Goal: Transaction & Acquisition: Purchase product/service

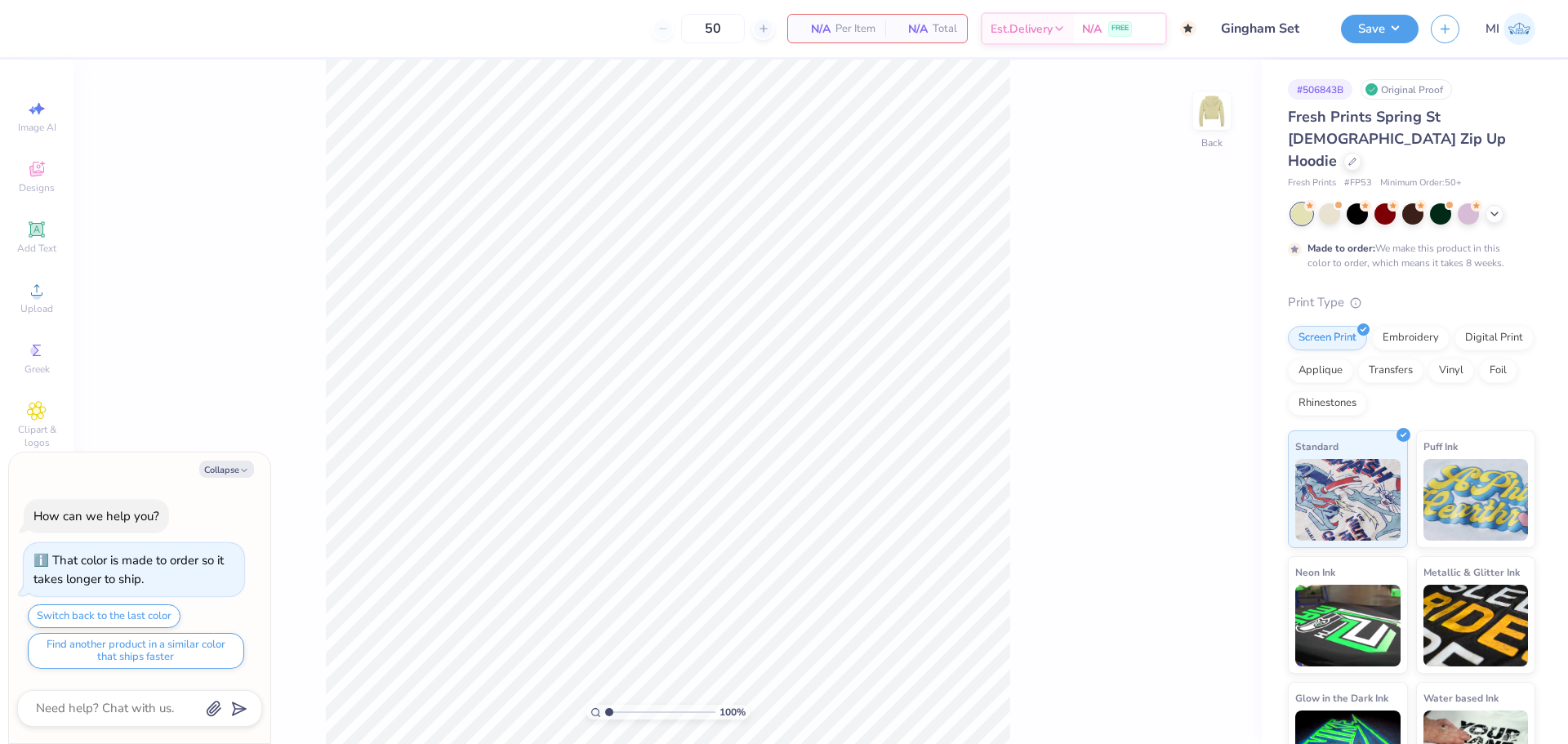
type textarea "x"
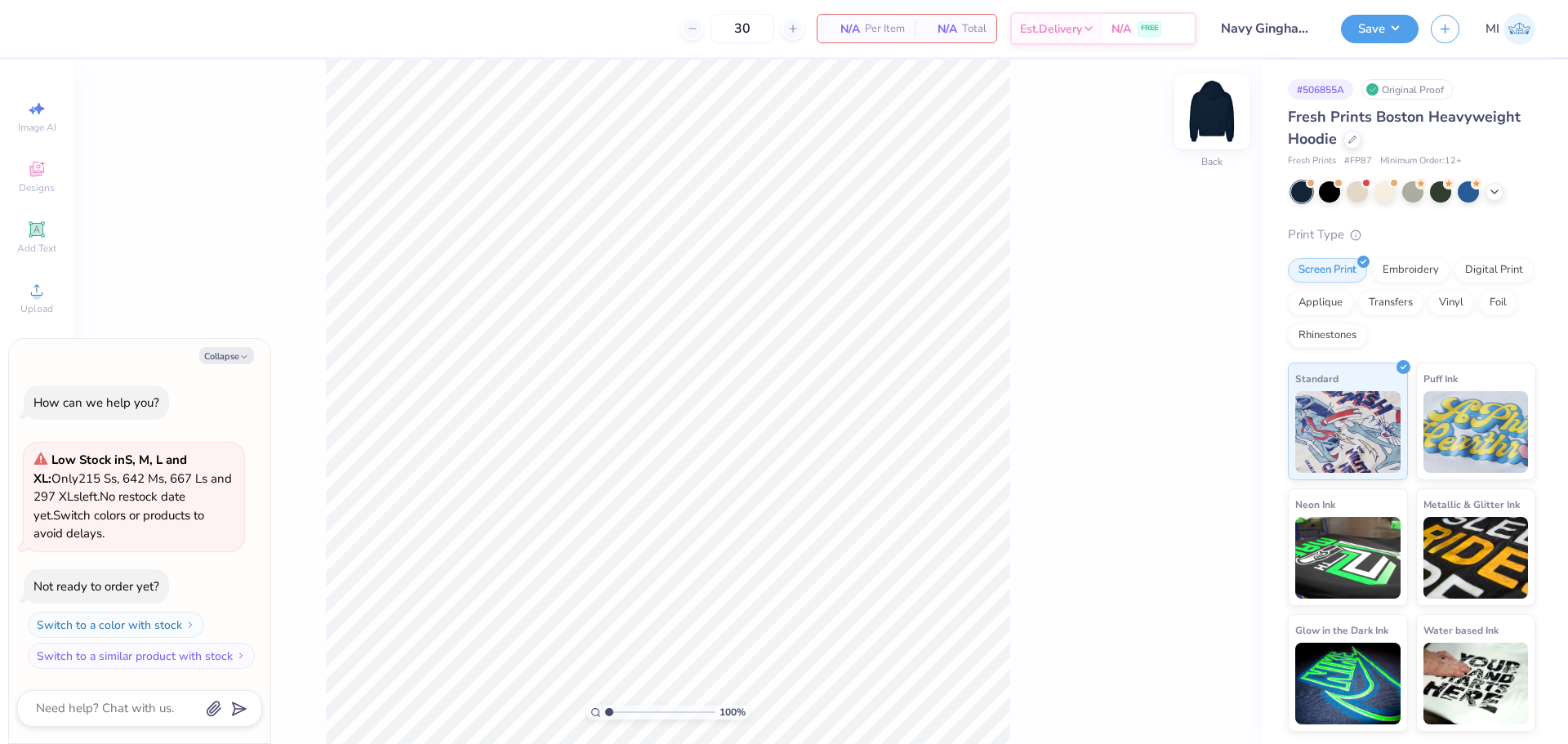
click at [1225, 99] on img at bounding box center [1212, 111] width 66 height 66
type textarea "x"
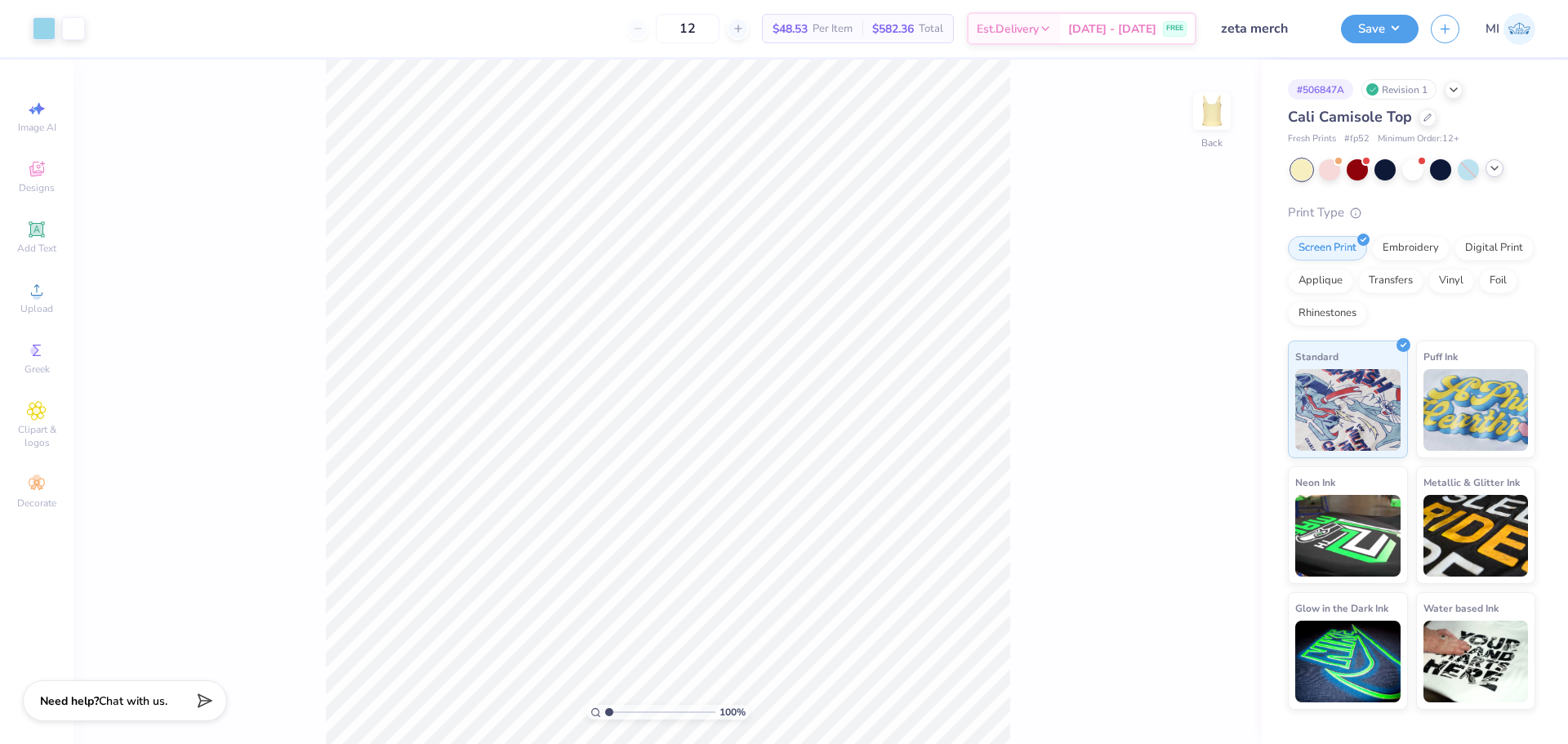
click at [1494, 171] on icon at bounding box center [1495, 169] width 13 height 13
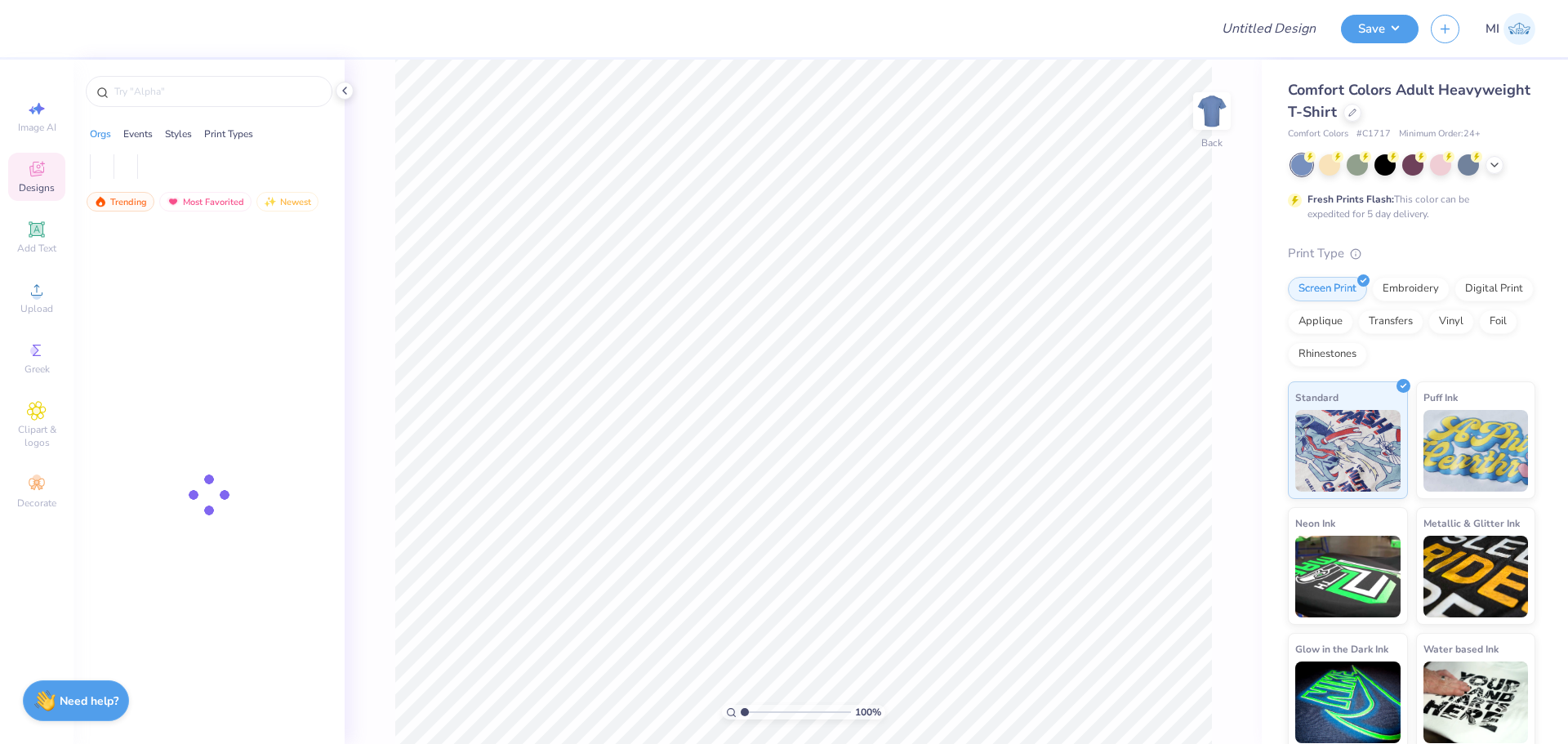
click at [1362, 117] on div at bounding box center [1352, 112] width 18 height 18
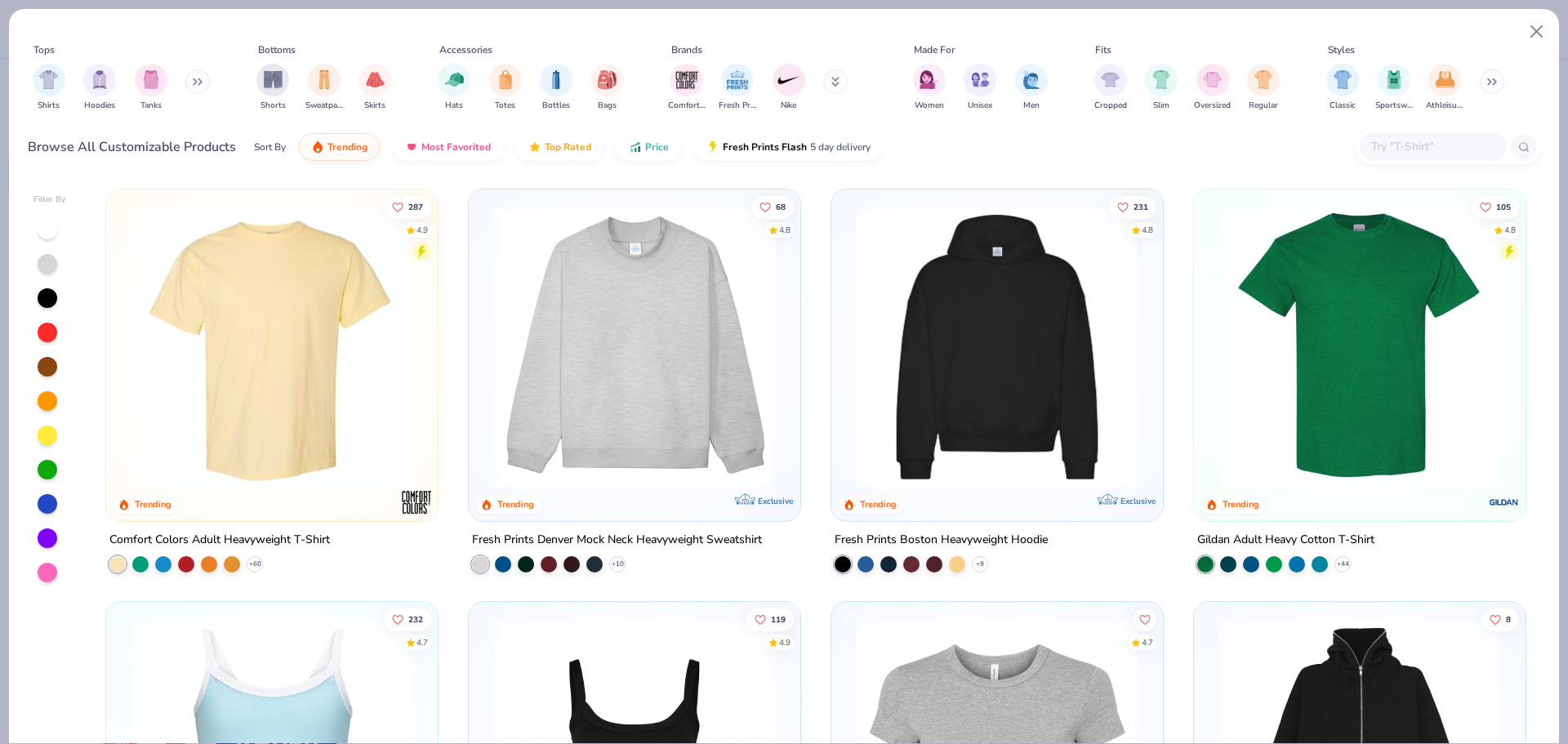
click at [1416, 147] on input "text" at bounding box center [1432, 147] width 125 height 19
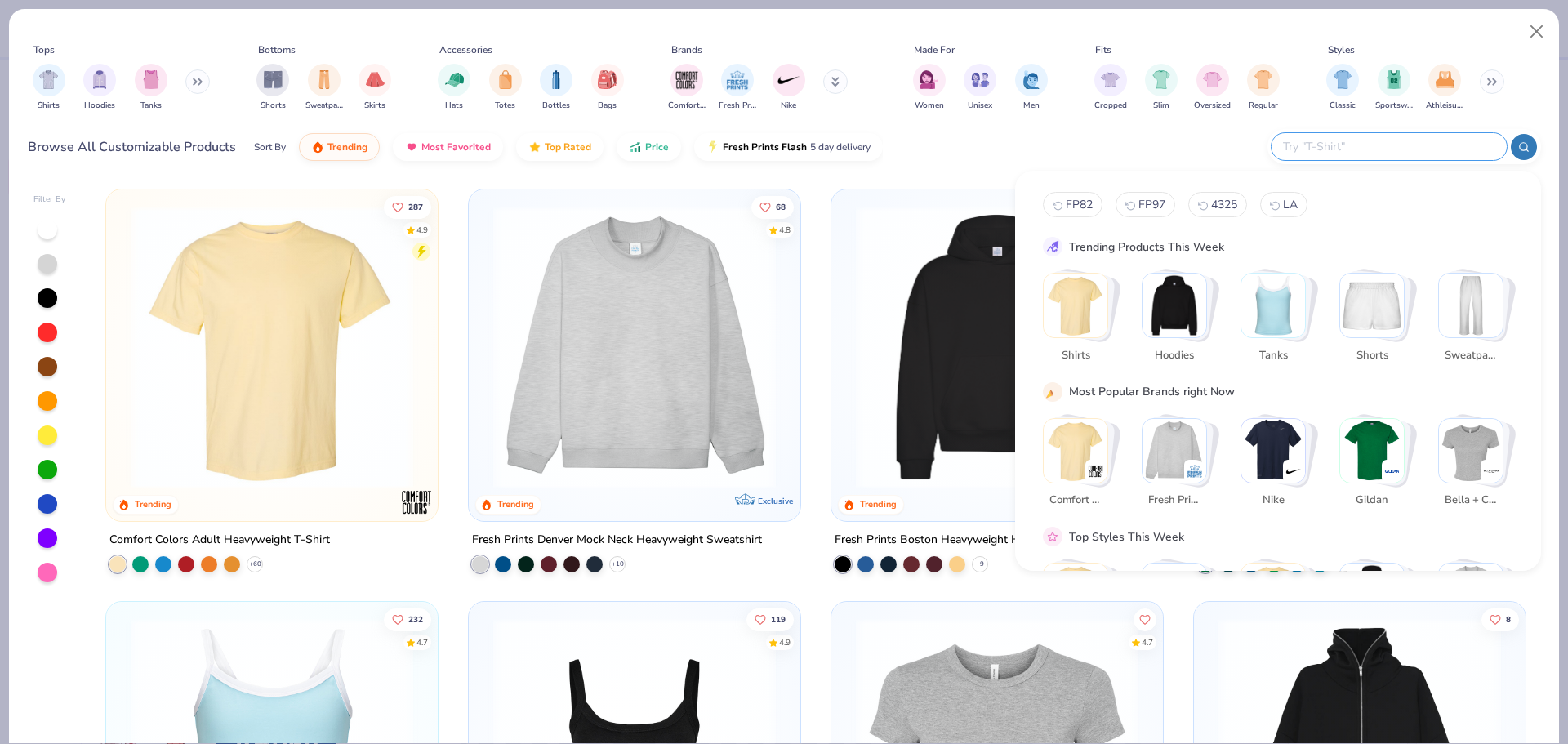
paste input "NKFB6447"
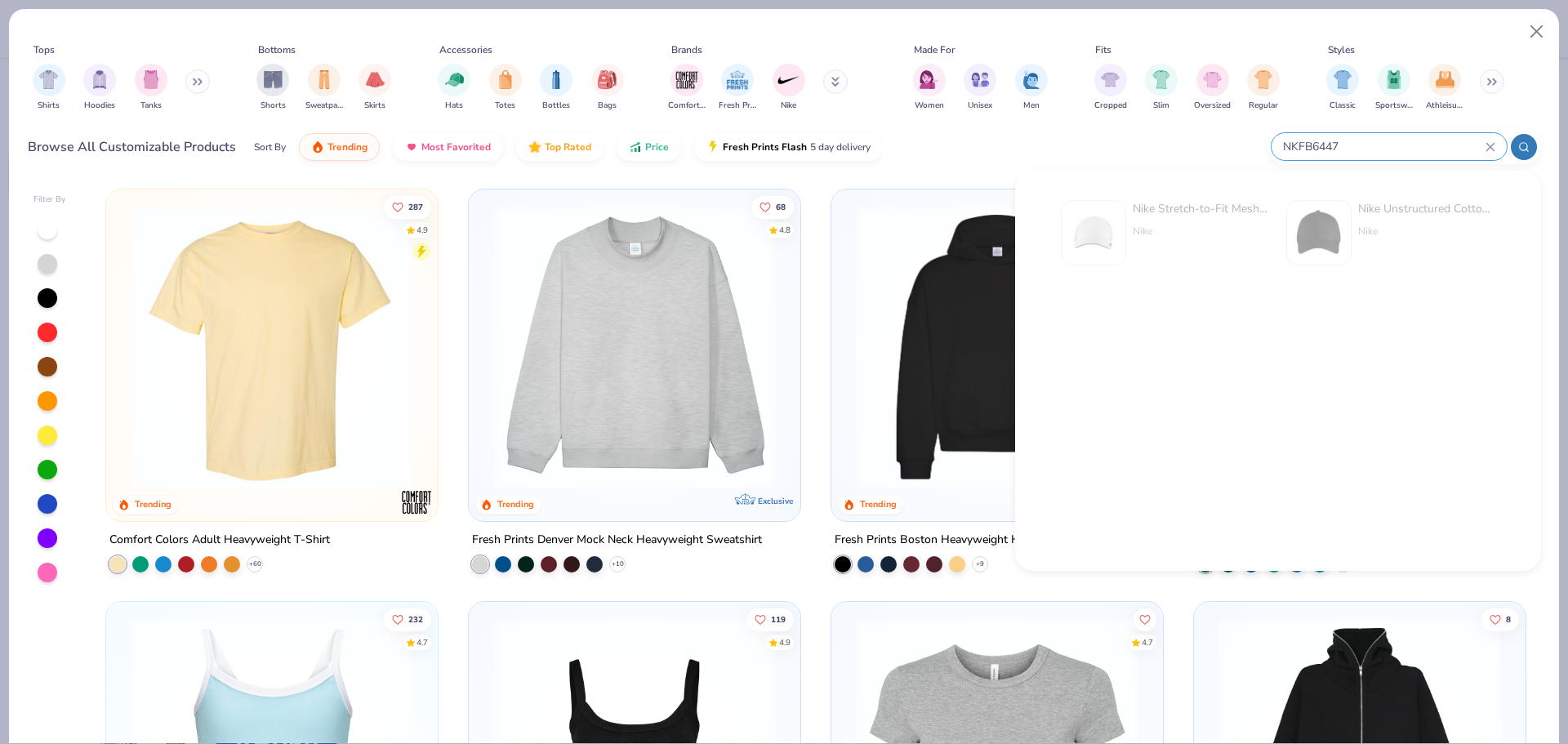
type input "NKFB6447"
click at [1189, 223] on div "Nike Stretch-to-Fit Mesh Back Cap Nike" at bounding box center [1201, 233] width 137 height 66
click at [1213, 210] on div "Nike Stretch-to-Fit Mesh Back Cap" at bounding box center [1201, 209] width 137 height 17
click at [1535, 30] on button "Close" at bounding box center [1537, 31] width 31 height 31
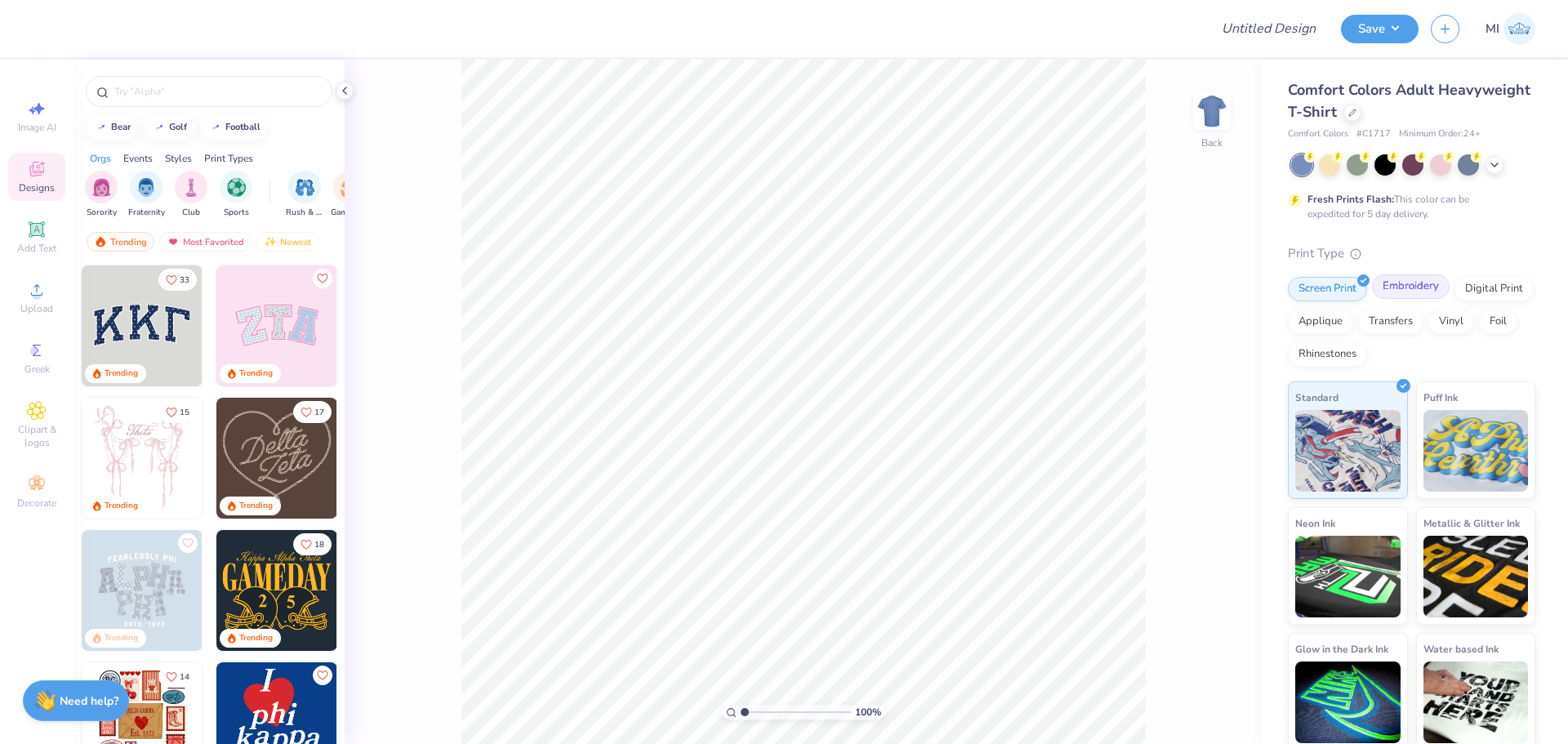
click at [1415, 291] on div "Embroidery" at bounding box center [1411, 286] width 77 height 24
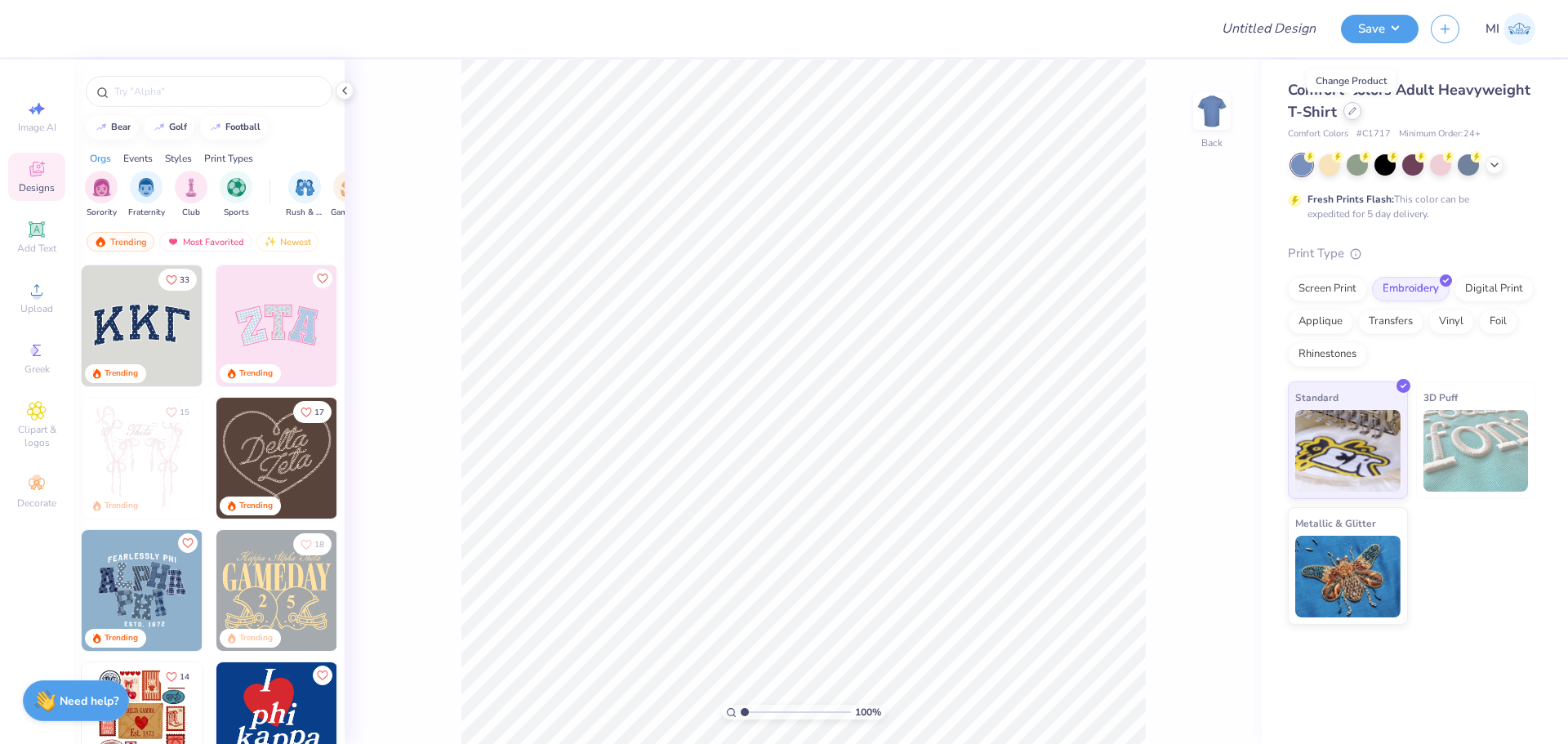
click at [1346, 114] on div at bounding box center [1352, 110] width 18 height 18
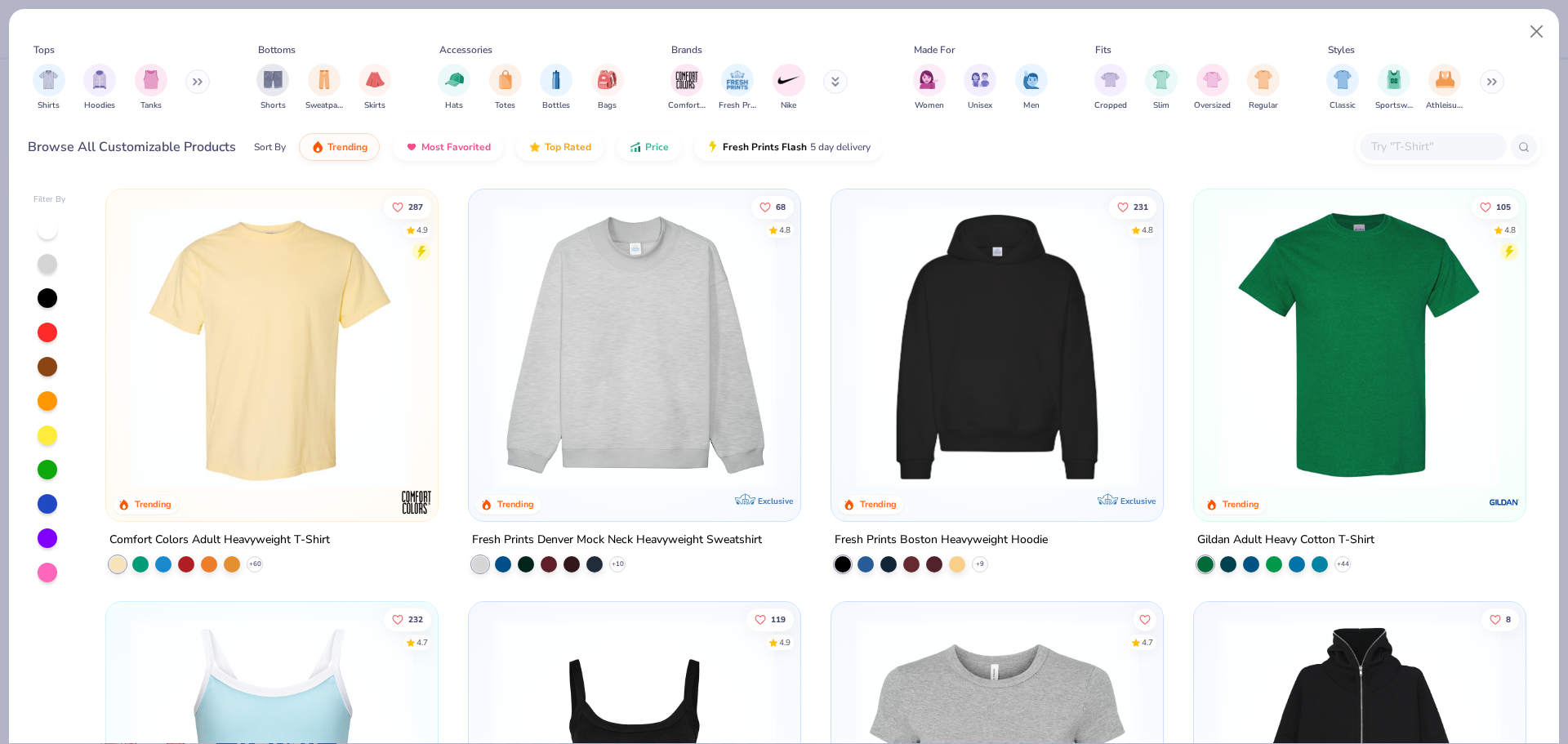
click at [1392, 155] on input "text" at bounding box center [1432, 147] width 125 height 19
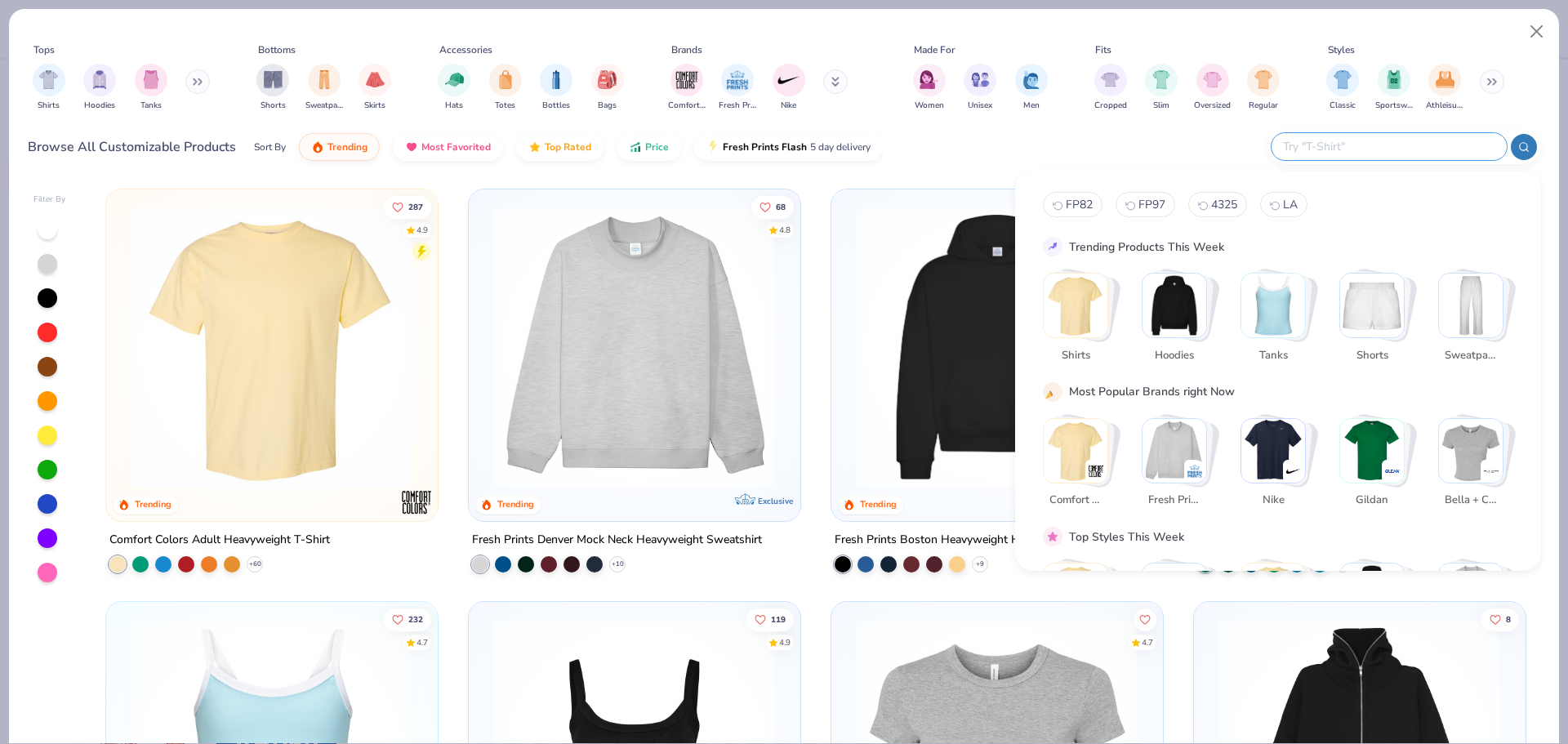
paste input "NKFB6447"
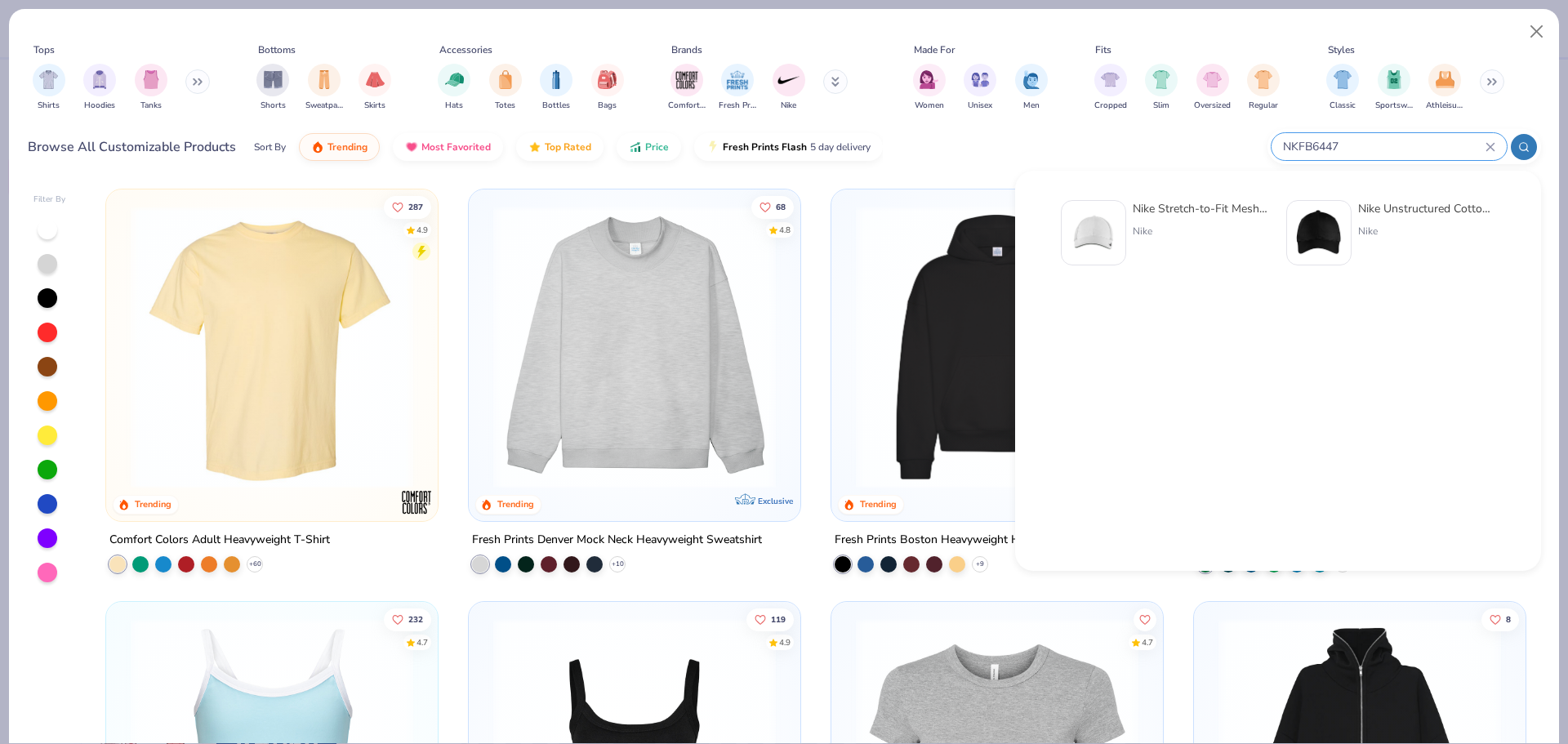
type input "NKFB6447"
click at [1143, 217] on div "Nike Stretch-to-Fit Mesh Back Cap" at bounding box center [1201, 209] width 137 height 17
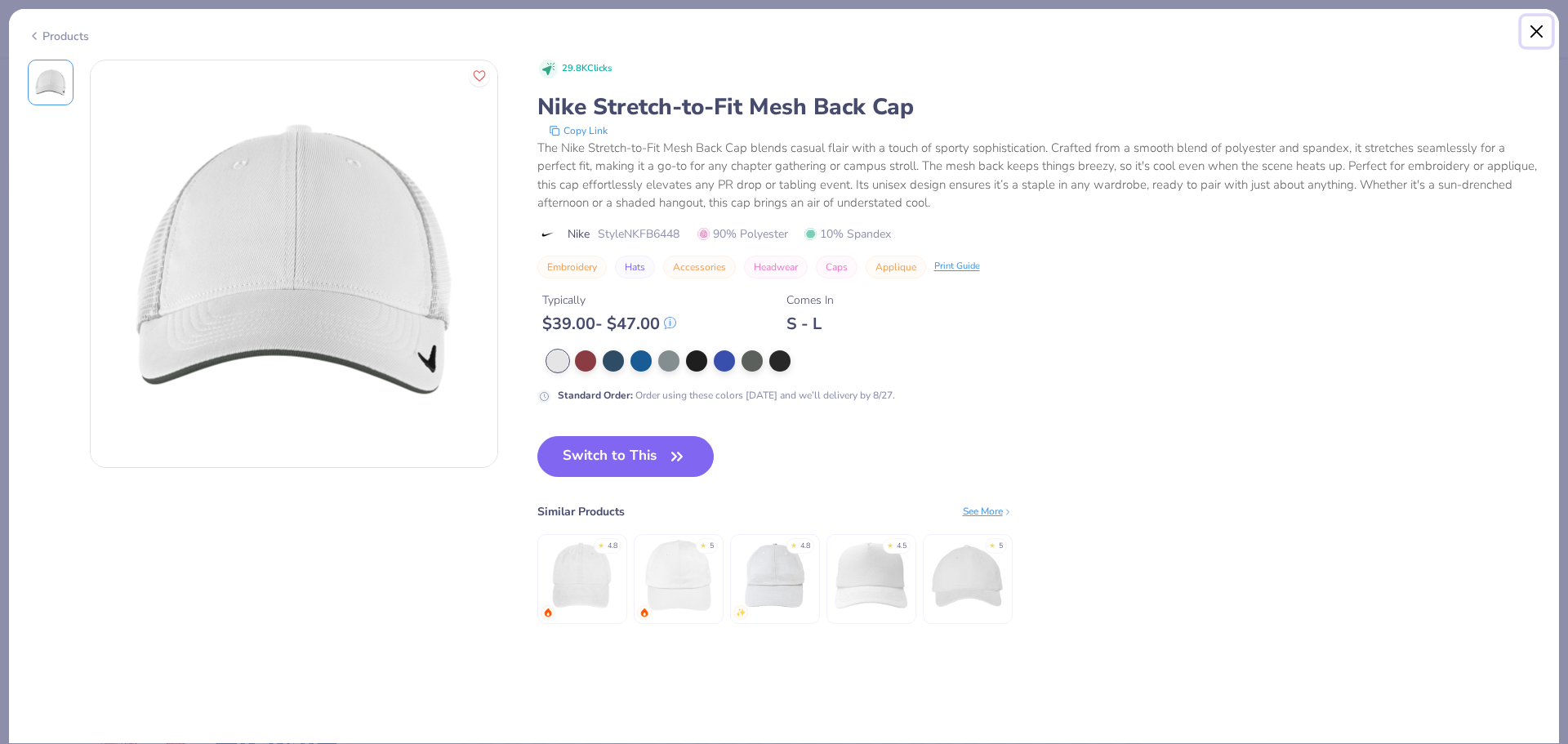
click at [1531, 29] on button "Close" at bounding box center [1537, 31] width 31 height 31
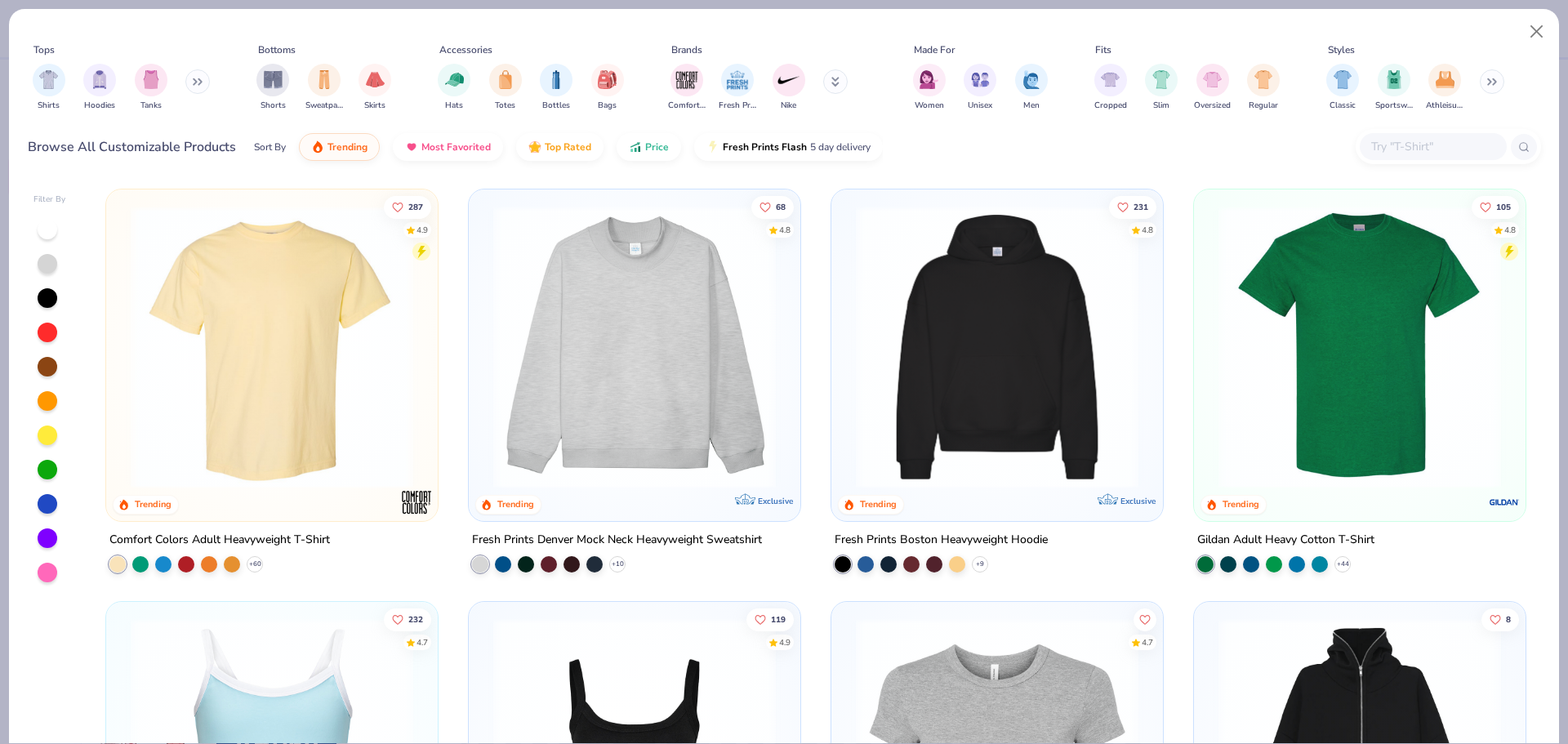
click at [1411, 129] on div at bounding box center [1448, 147] width 185 height 35
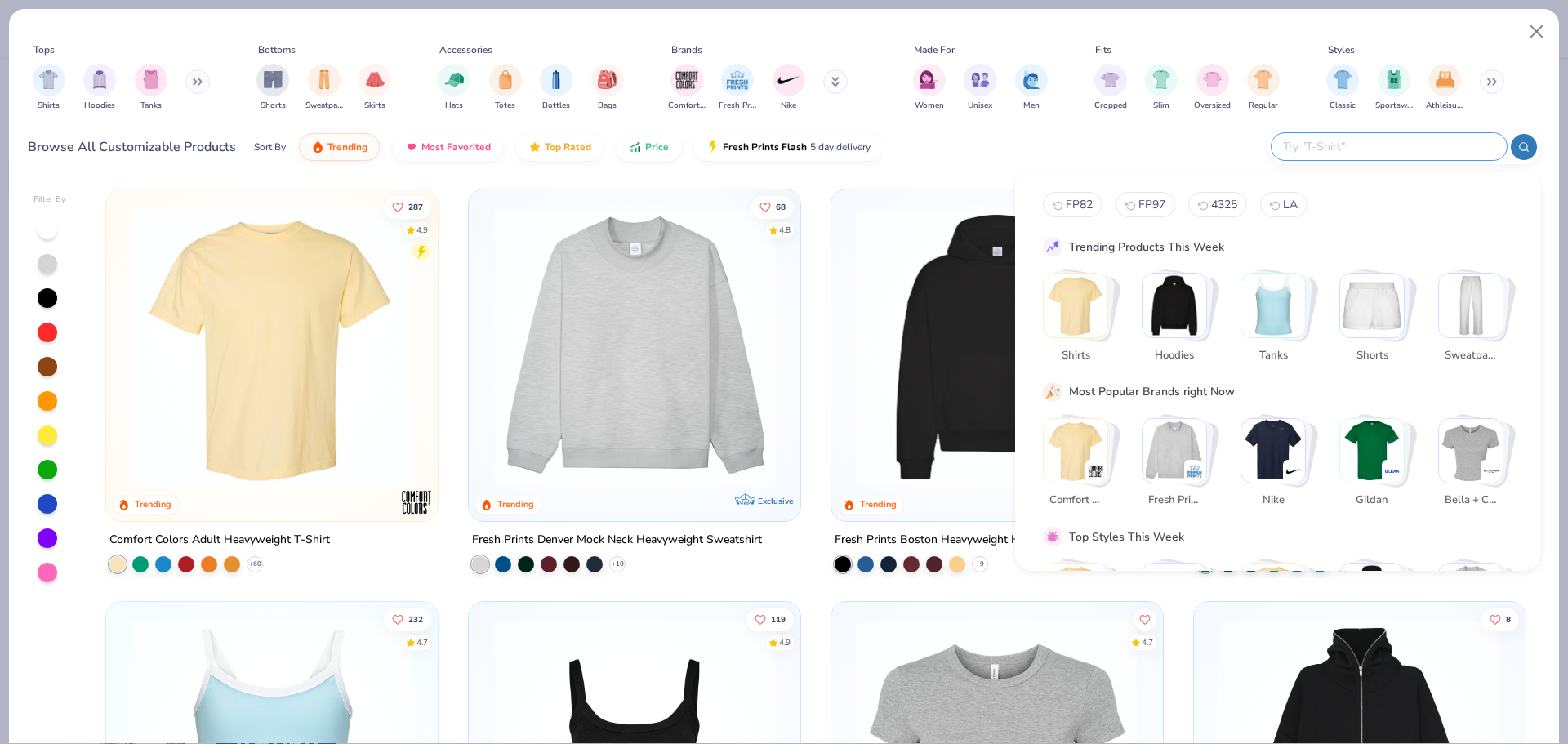
paste input "NKFB6447"
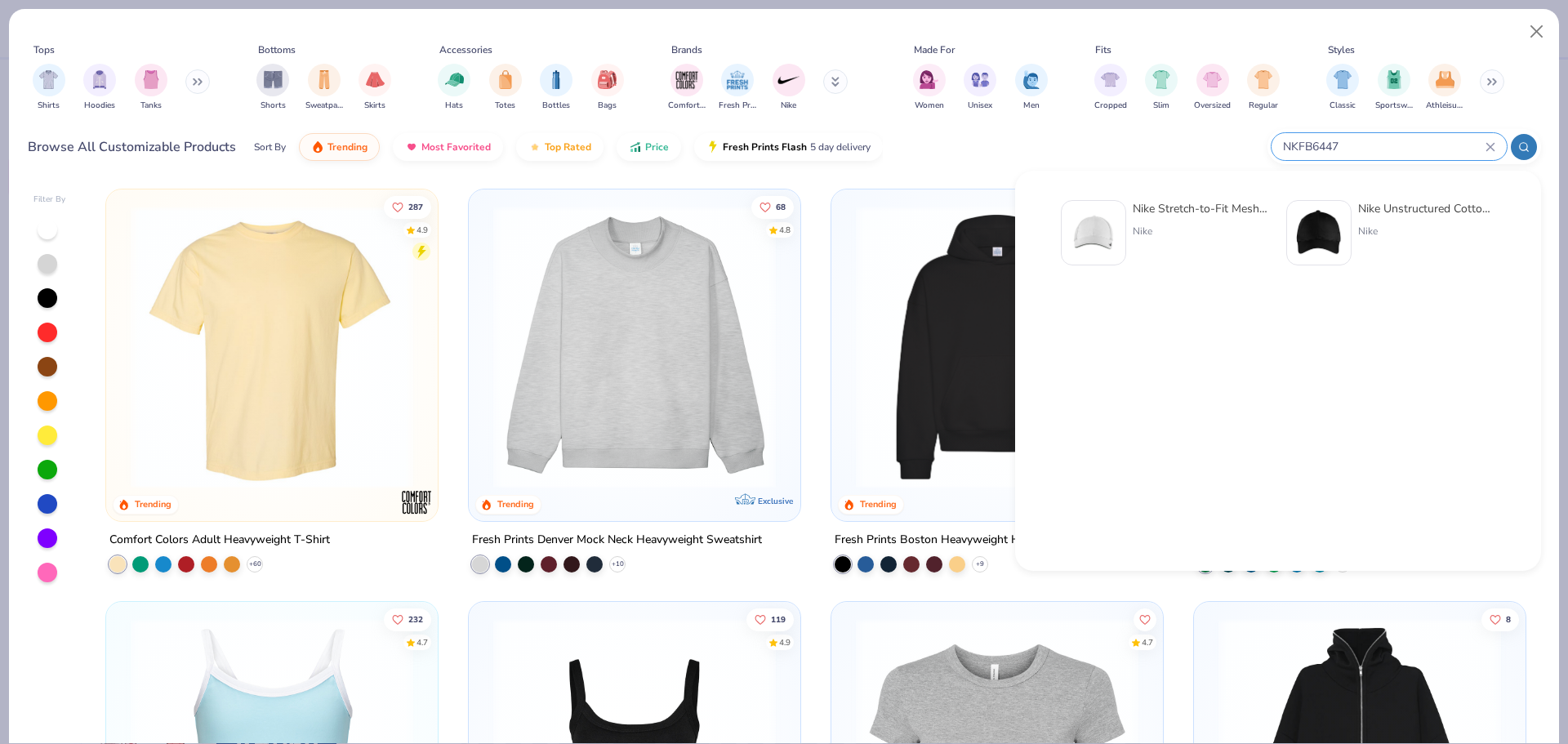
type input "NKFB6447"
click at [1432, 221] on div "Nike Unstructured Cotton/Poly Twill Cap Nike" at bounding box center [1427, 233] width 137 height 66
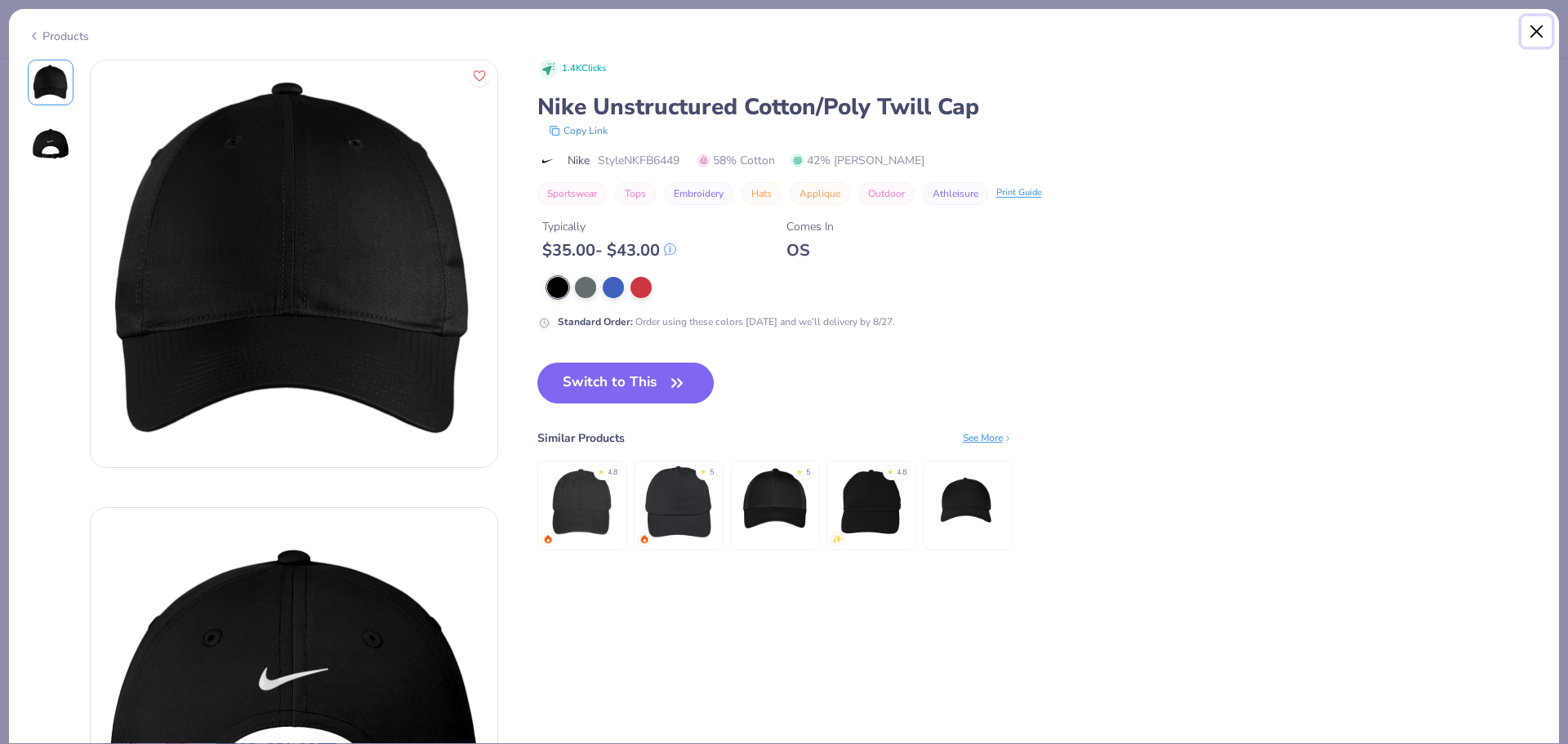
click at [1540, 21] on button "Close" at bounding box center [1537, 31] width 31 height 31
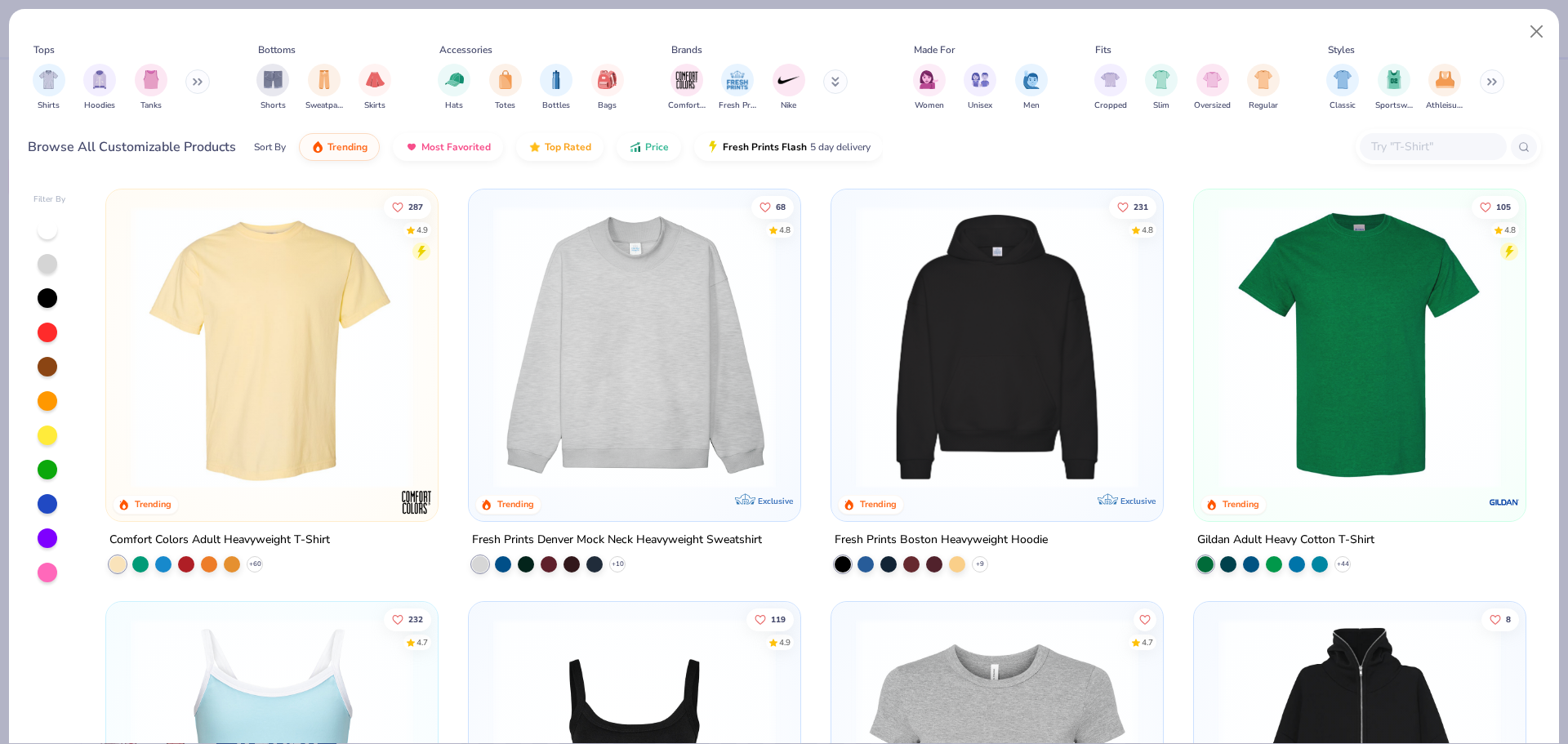
click at [1419, 153] on input "text" at bounding box center [1432, 147] width 125 height 19
paste input "NKFB6447"
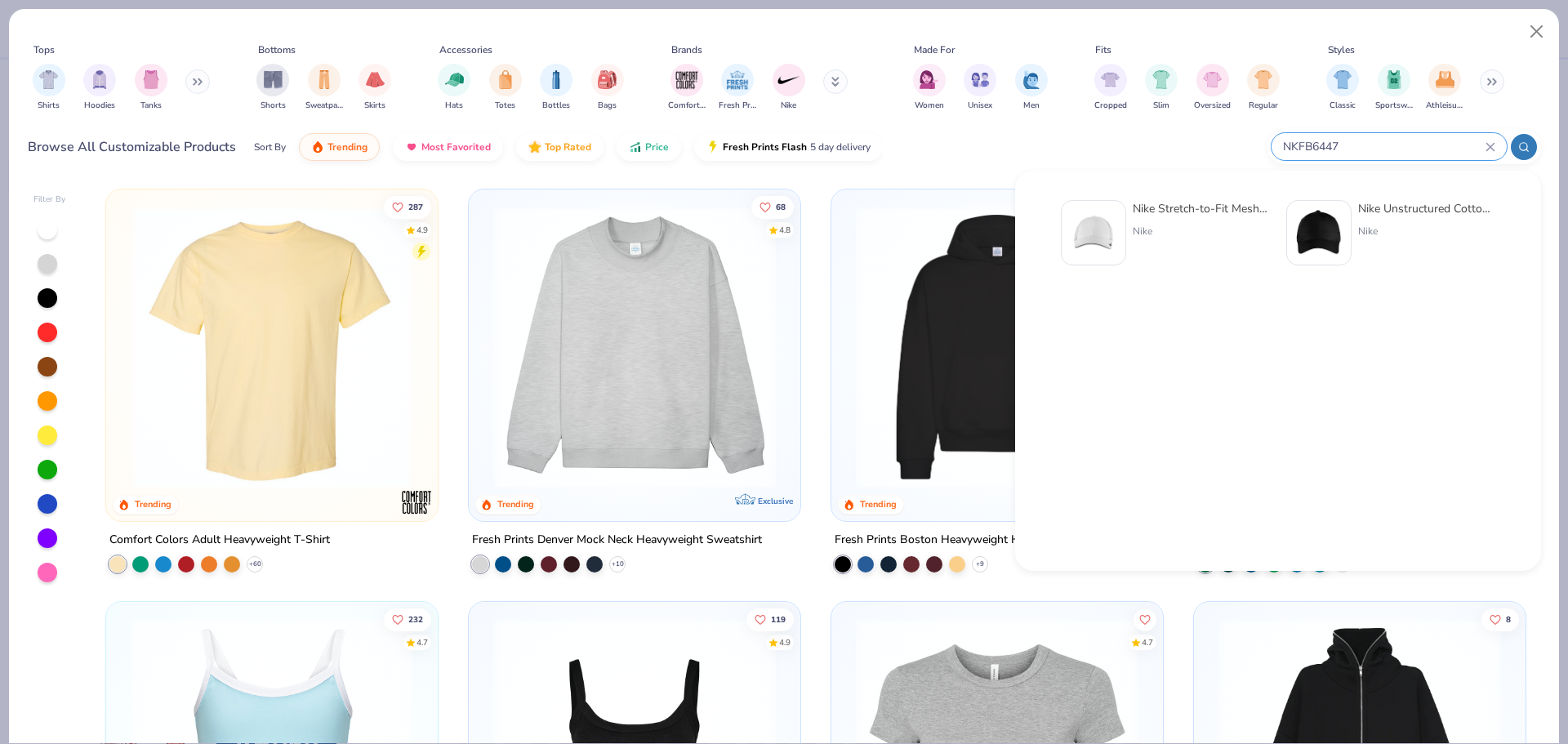
type input "NKFB6447"
click at [1120, 202] on div at bounding box center [1094, 233] width 66 height 66
